Goal: Use online tool/utility

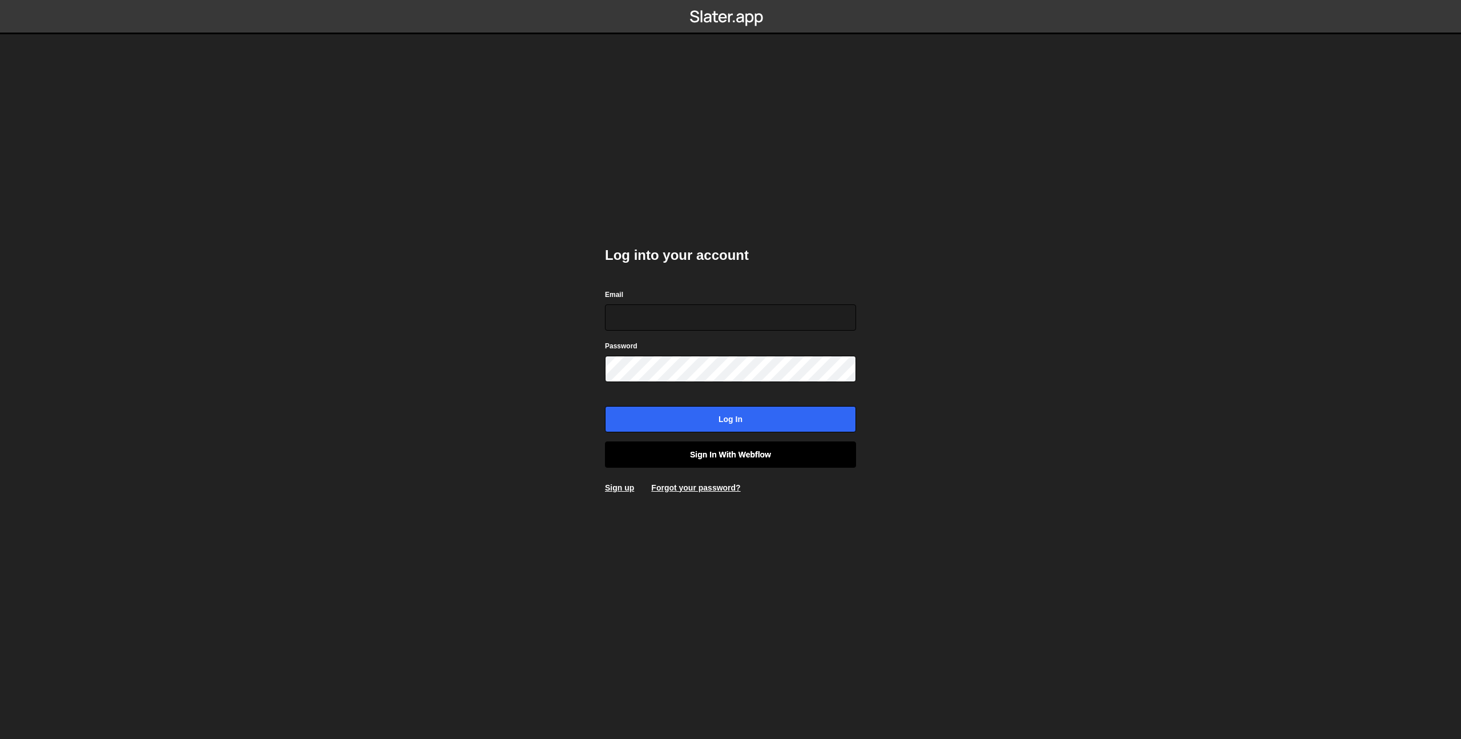
click at [677, 452] on link "Sign in with Webflow" at bounding box center [730, 454] width 251 height 26
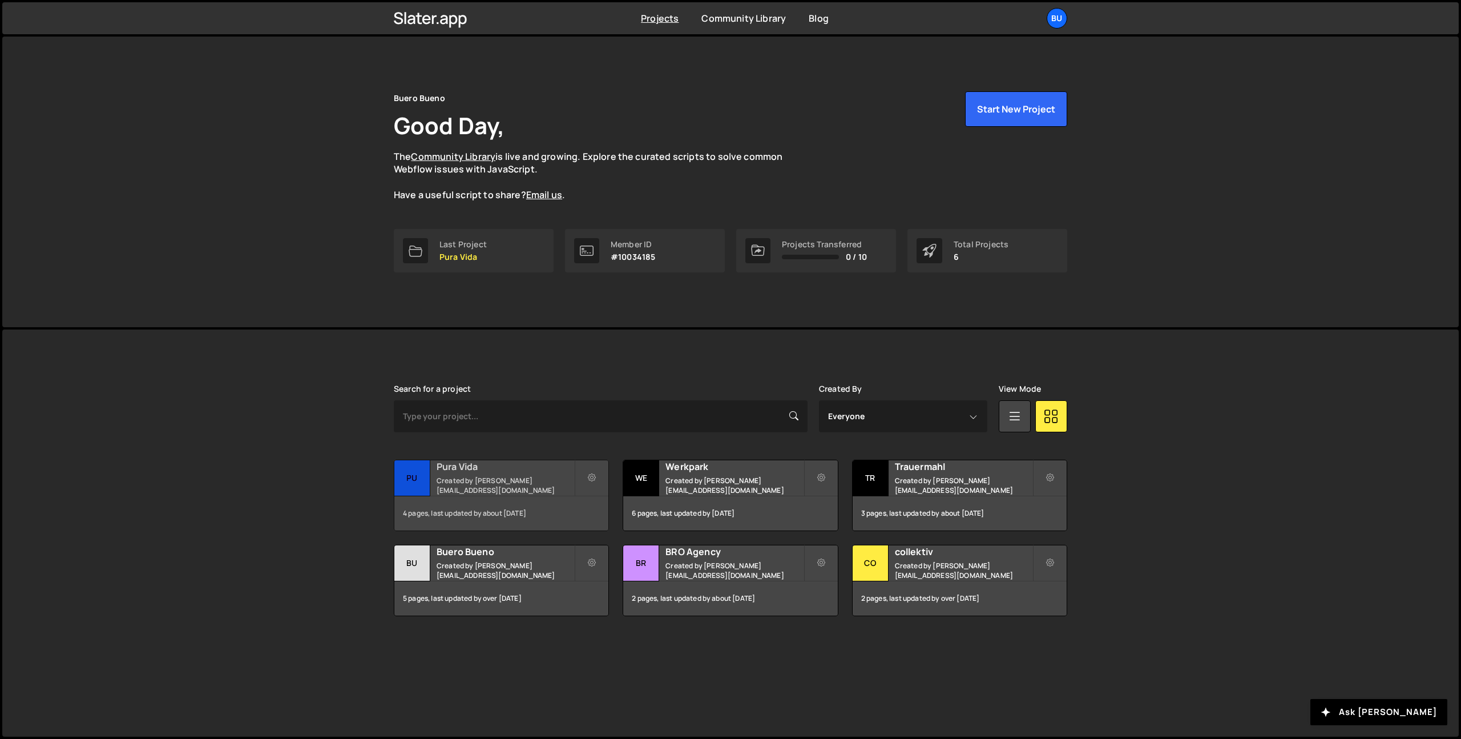
click at [473, 473] on h2 "Pura Vida" at bounding box center [506, 466] width 138 height 13
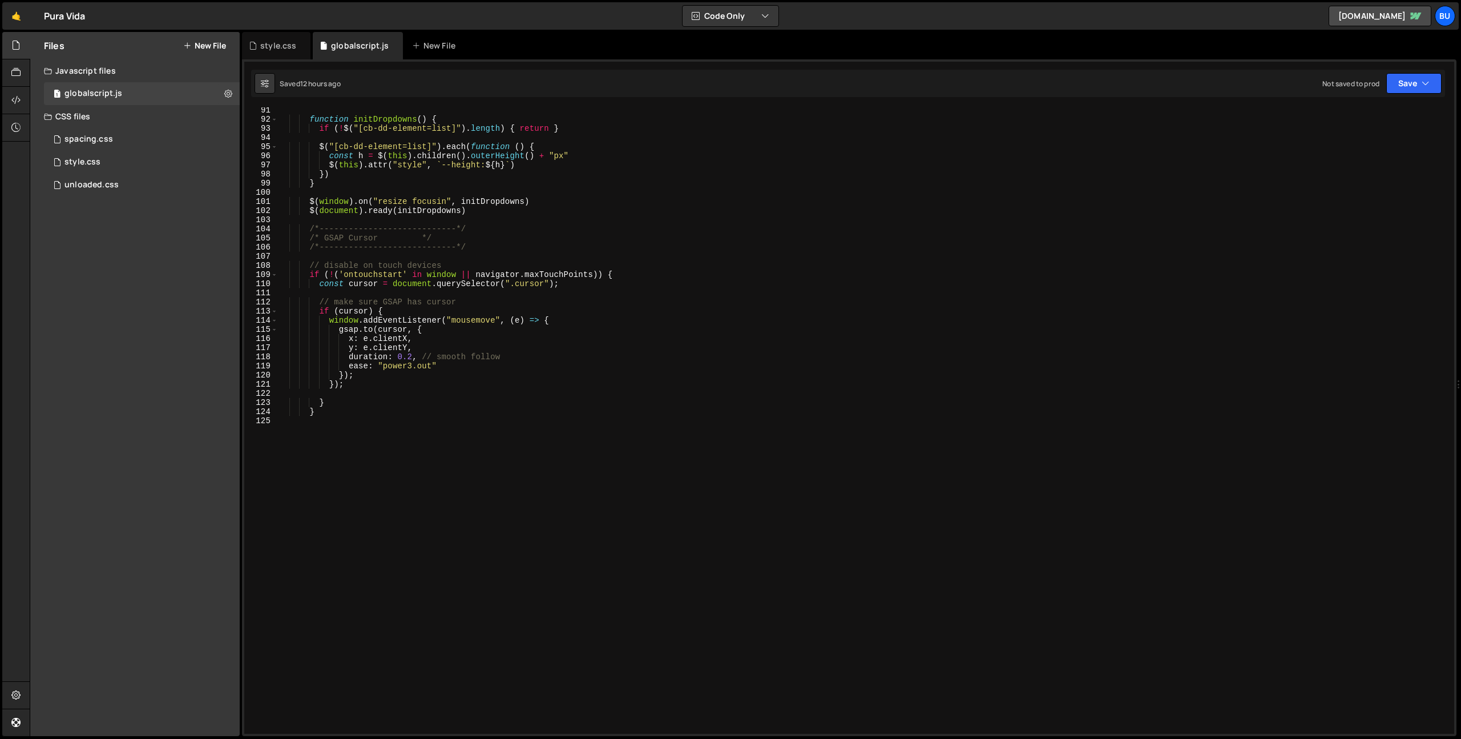
scroll to position [824, 0]
